Goal: Task Accomplishment & Management: Use online tool/utility

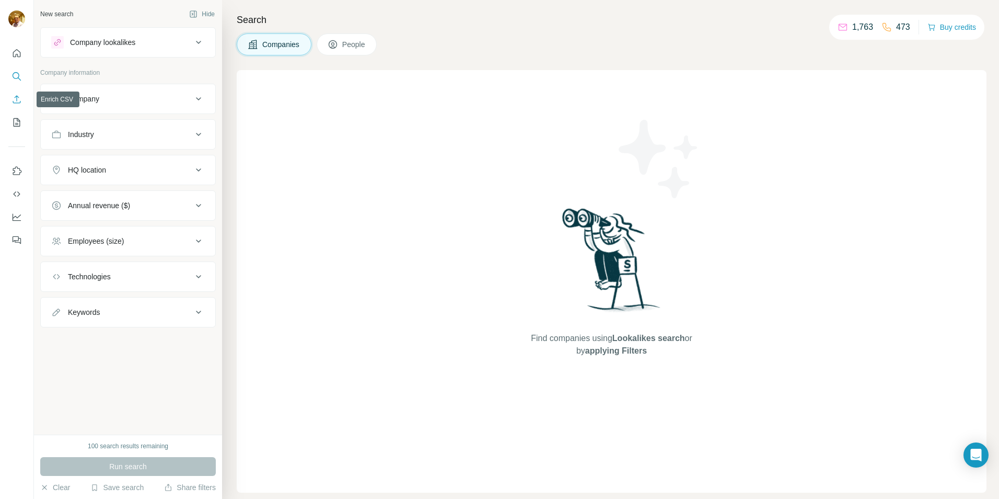
click at [22, 98] on button "Enrich CSV" at bounding box center [16, 99] width 17 height 19
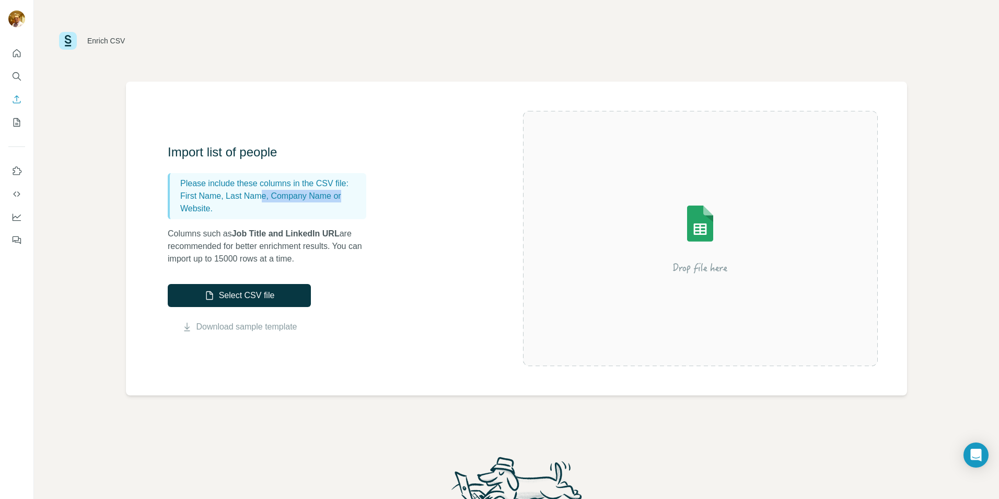
drag, startPoint x: 263, startPoint y: 201, endPoint x: 366, endPoint y: 196, distance: 103.1
click at [366, 196] on div "Please include these columns in the CSV file: First Name, Last Name, Company Na…" at bounding box center [267, 196] width 199 height 46
drag, startPoint x: 366, startPoint y: 196, endPoint x: 372, endPoint y: 222, distance: 26.9
click at [372, 222] on div "Import list of people Please include these columns in the CSV file: First Name,…" at bounding box center [272, 204] width 209 height 121
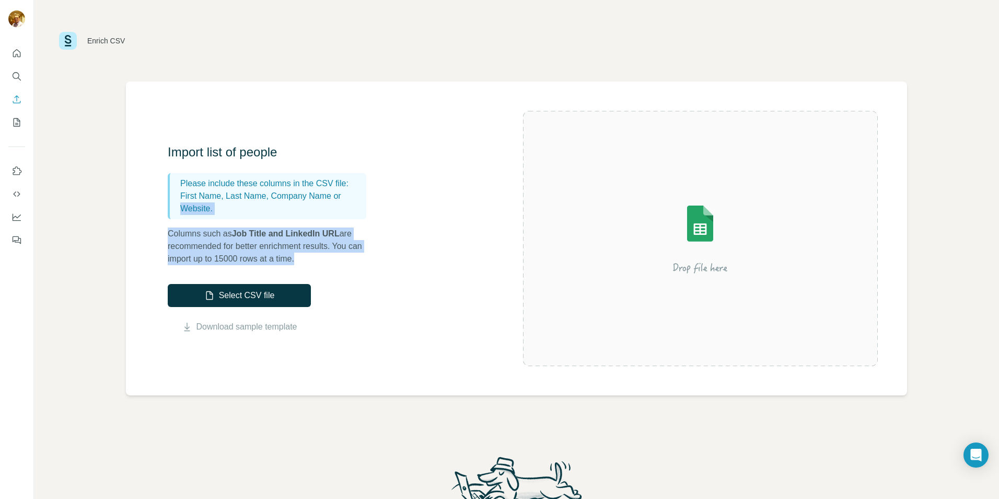
drag, startPoint x: 243, startPoint y: 239, endPoint x: 127, endPoint y: 221, distance: 117.5
click at [127, 221] on div "Import list of people Please include these columns in the CSV file: First Name,…" at bounding box center [516, 239] width 781 height 314
drag, startPoint x: 127, startPoint y: 221, endPoint x: 480, endPoint y: 224, distance: 352.8
click at [480, 224] on div "Import list of people Please include these columns in the CSV file: First Name,…" at bounding box center [345, 238] width 355 height 189
drag, startPoint x: 274, startPoint y: 240, endPoint x: 199, endPoint y: 223, distance: 76.7
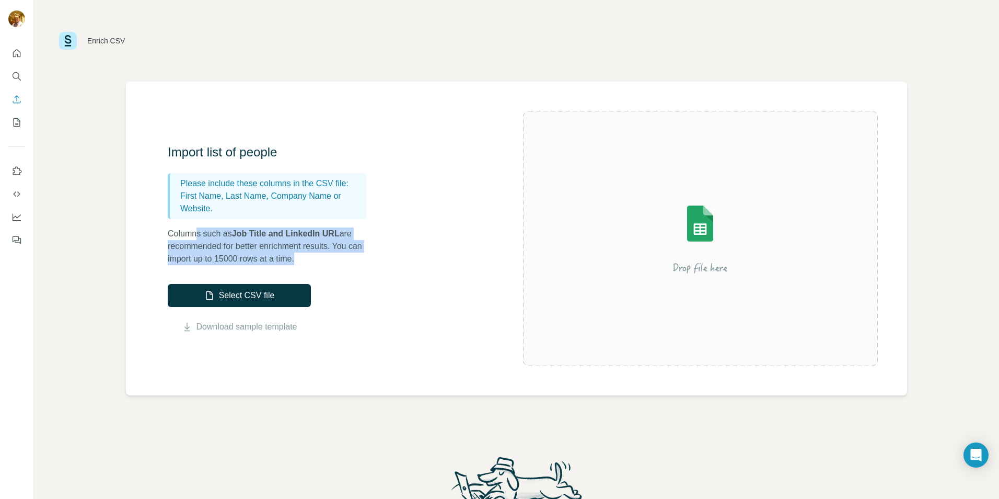
click at [199, 223] on div "Import list of people Please include these columns in the CSV file: First Name,…" at bounding box center [272, 204] width 209 height 121
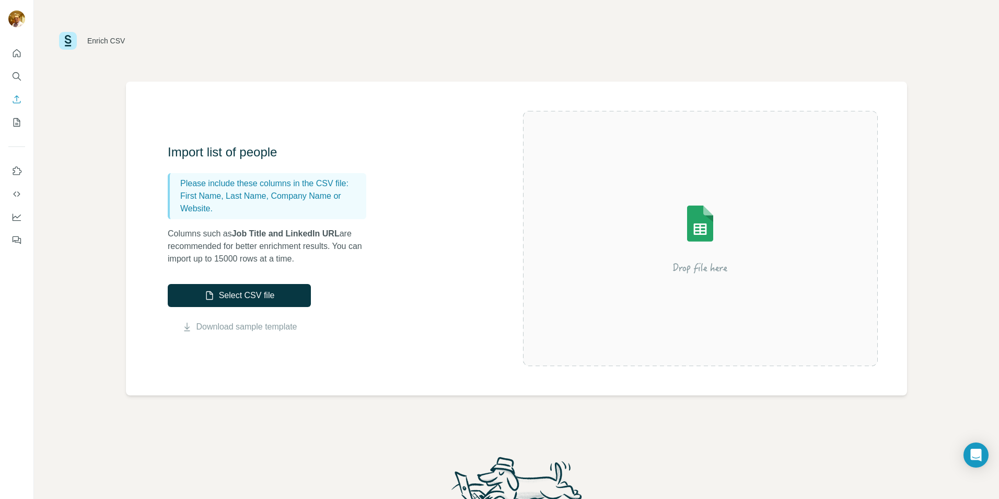
drag, startPoint x: 199, startPoint y: 223, endPoint x: 461, endPoint y: 216, distance: 261.9
click at [461, 216] on div "Import list of people Please include these columns in the CSV file: First Name,…" at bounding box center [345, 238] width 355 height 189
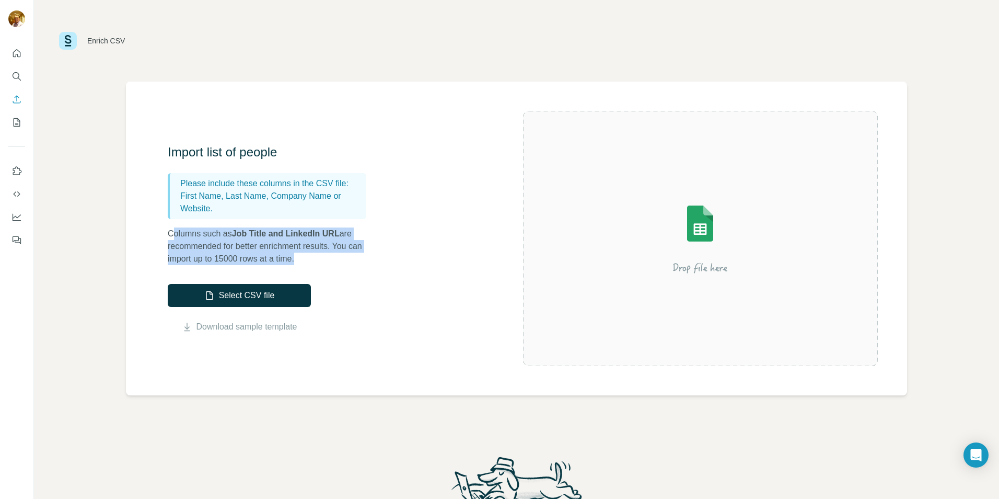
drag, startPoint x: 203, startPoint y: 234, endPoint x: 382, endPoint y: 257, distance: 180.3
click at [382, 257] on div "Import list of people Please include these columns in the CSV file: First Name,…" at bounding box center [345, 238] width 355 height 189
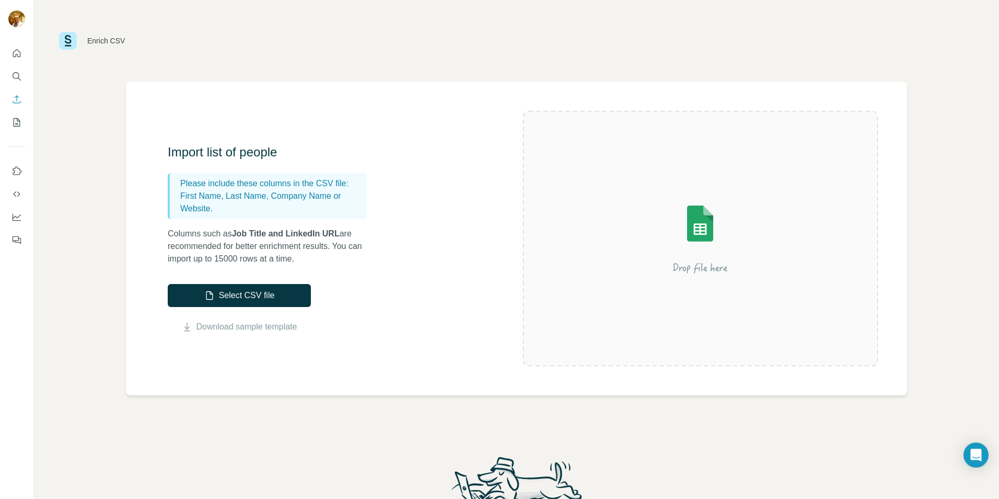
drag, startPoint x: 382, startPoint y: 257, endPoint x: 351, endPoint y: 269, distance: 32.9
click at [351, 269] on div "Import list of people Please include these columns in the CSV file: First Name,…" at bounding box center [345, 238] width 355 height 189
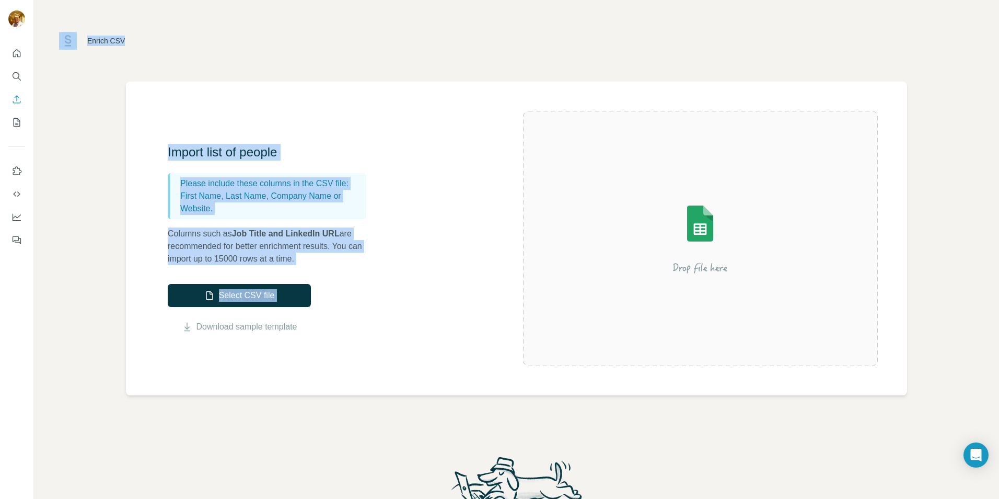
drag, startPoint x: 244, startPoint y: 228, endPoint x: 29, endPoint y: 206, distance: 216.0
click at [29, 206] on div "Enrich CSV Import list of people Please include these columns in the CSV file: …" at bounding box center [499, 249] width 999 height 499
click at [528, 57] on div "Enrich CSV" at bounding box center [516, 41] width 965 height 82
